Goal: Find specific page/section: Locate a particular part of the current website

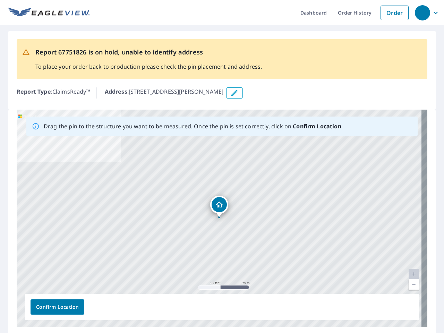
click at [222, 166] on div "[STREET_ADDRESS]" at bounding box center [222, 218] width 410 height 217
click at [422, 12] on div "button" at bounding box center [421, 12] width 15 height 15
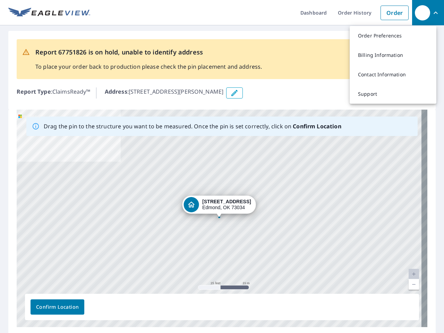
click at [238, 93] on icon "button" at bounding box center [234, 93] width 8 height 8
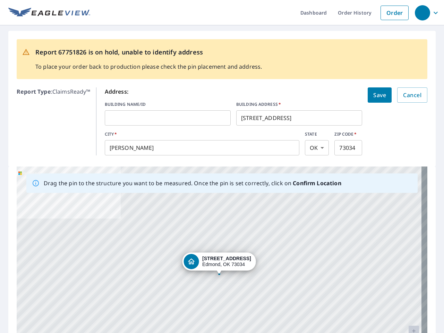
click at [219, 218] on div "[STREET_ADDRESS]" at bounding box center [222, 274] width 410 height 217
click at [408, 274] on div "[STREET_ADDRESS]" at bounding box center [222, 274] width 410 height 217
click at [408, 284] on div "[STREET_ADDRESS]" at bounding box center [222, 274] width 410 height 217
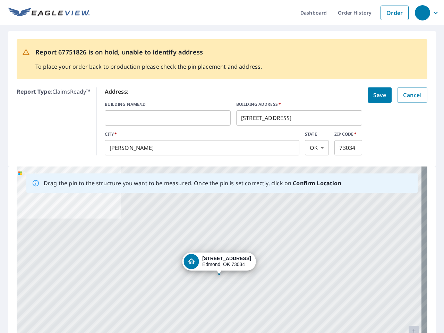
click at [57, 307] on div "[STREET_ADDRESS]" at bounding box center [222, 274] width 410 height 217
